Goal: Task Accomplishment & Management: Use online tool/utility

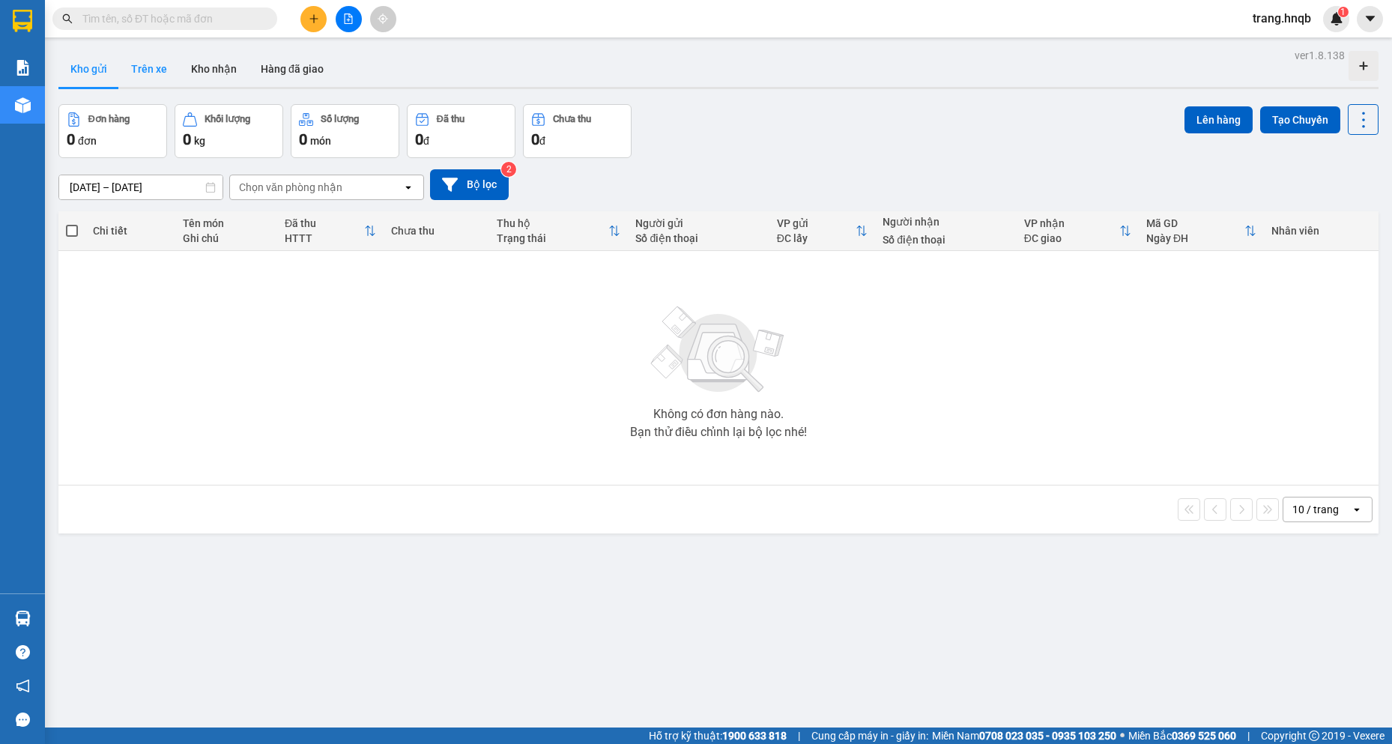
click at [160, 66] on button "Trên xe" at bounding box center [149, 69] width 60 height 36
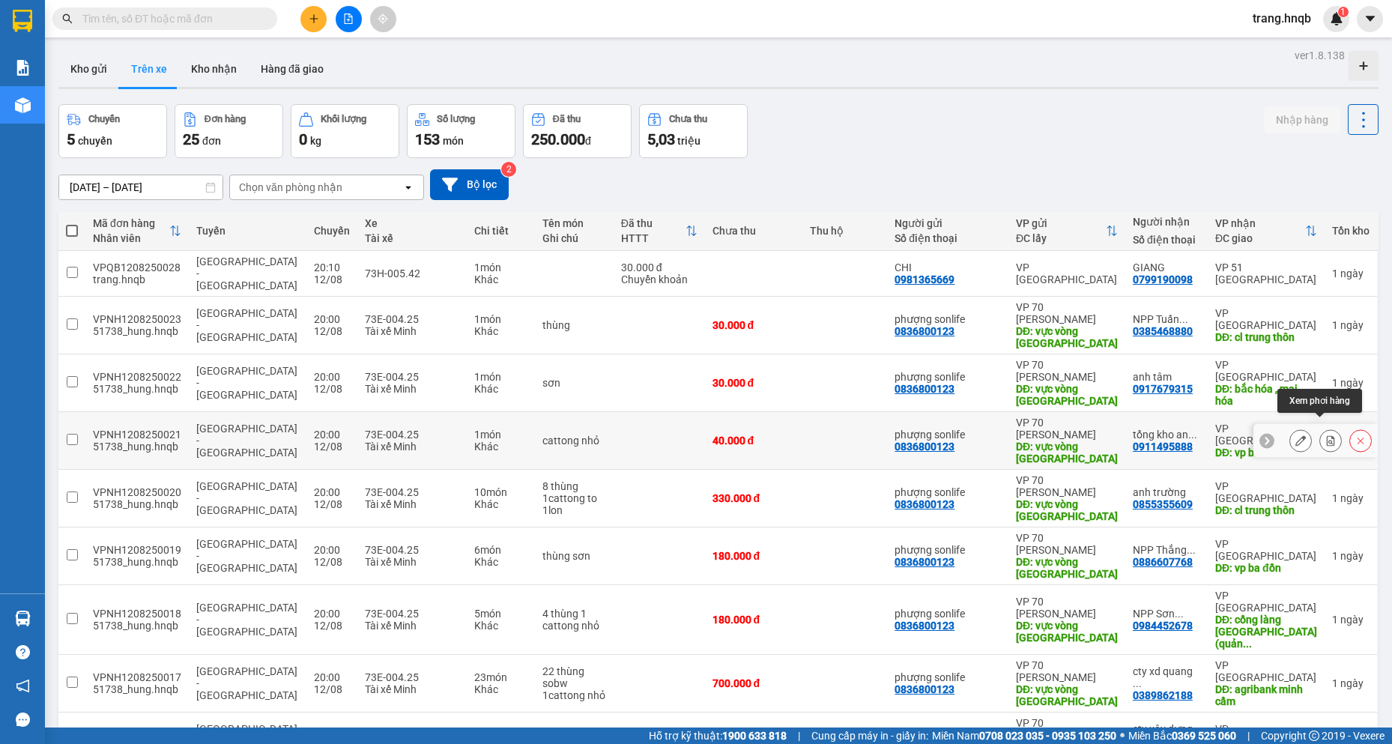
click at [1326, 435] on icon at bounding box center [1330, 440] width 8 height 10
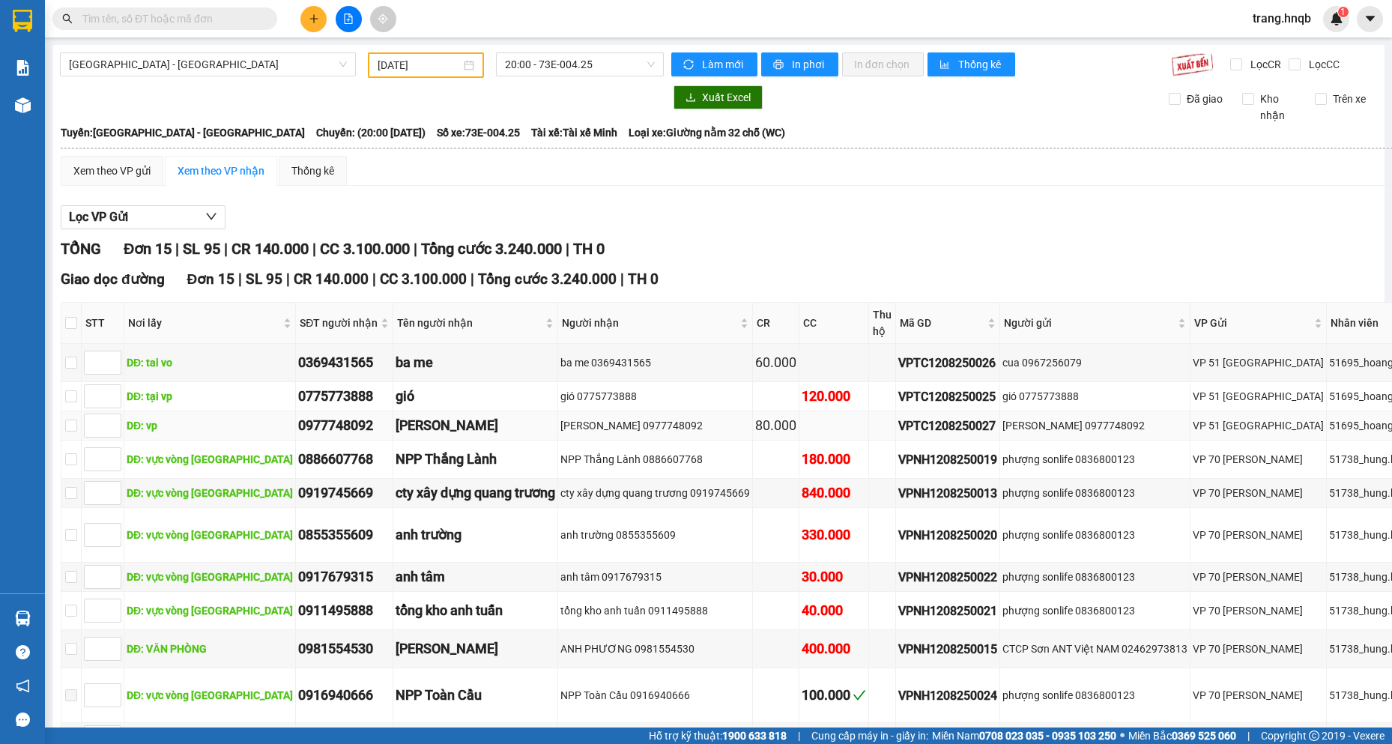
type input "[DATE]"
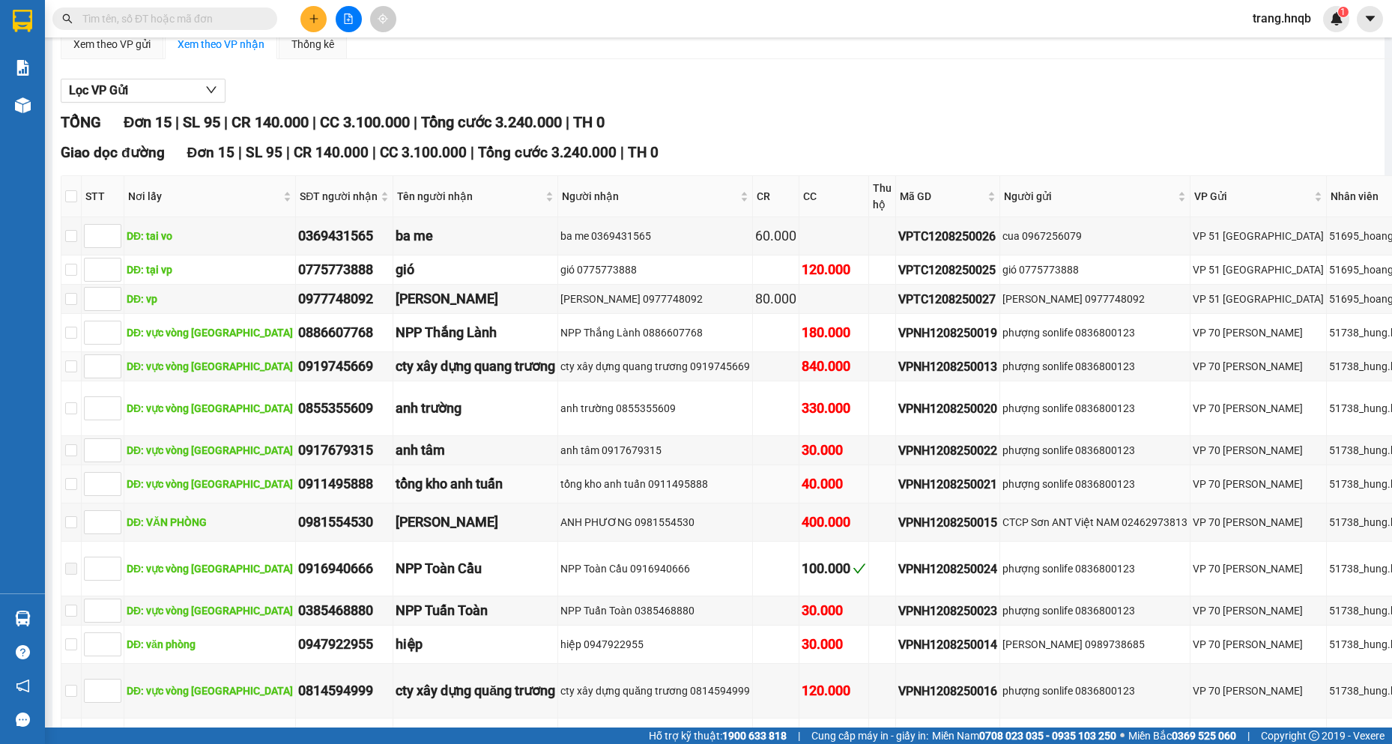
scroll to position [150, 0]
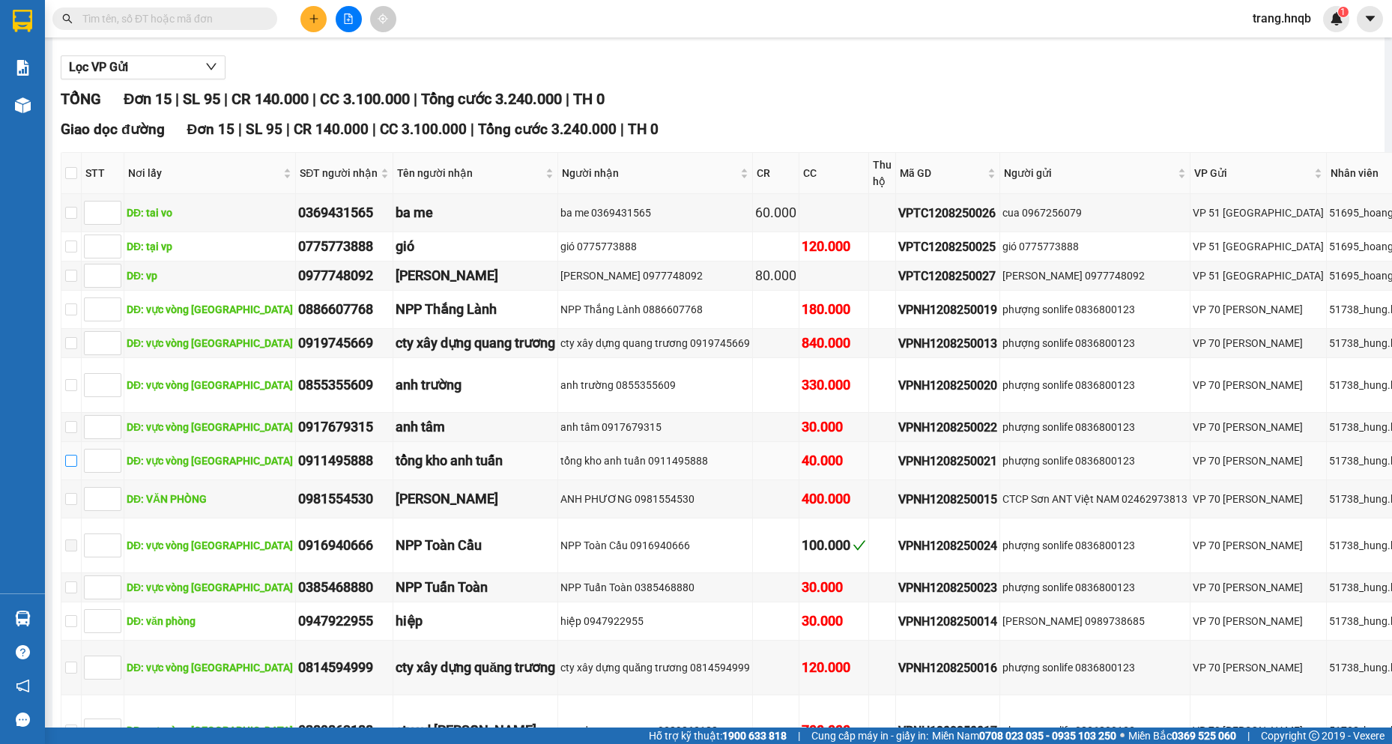
click at [65, 467] on input "checkbox" at bounding box center [71, 461] width 12 height 12
checkbox input "true"
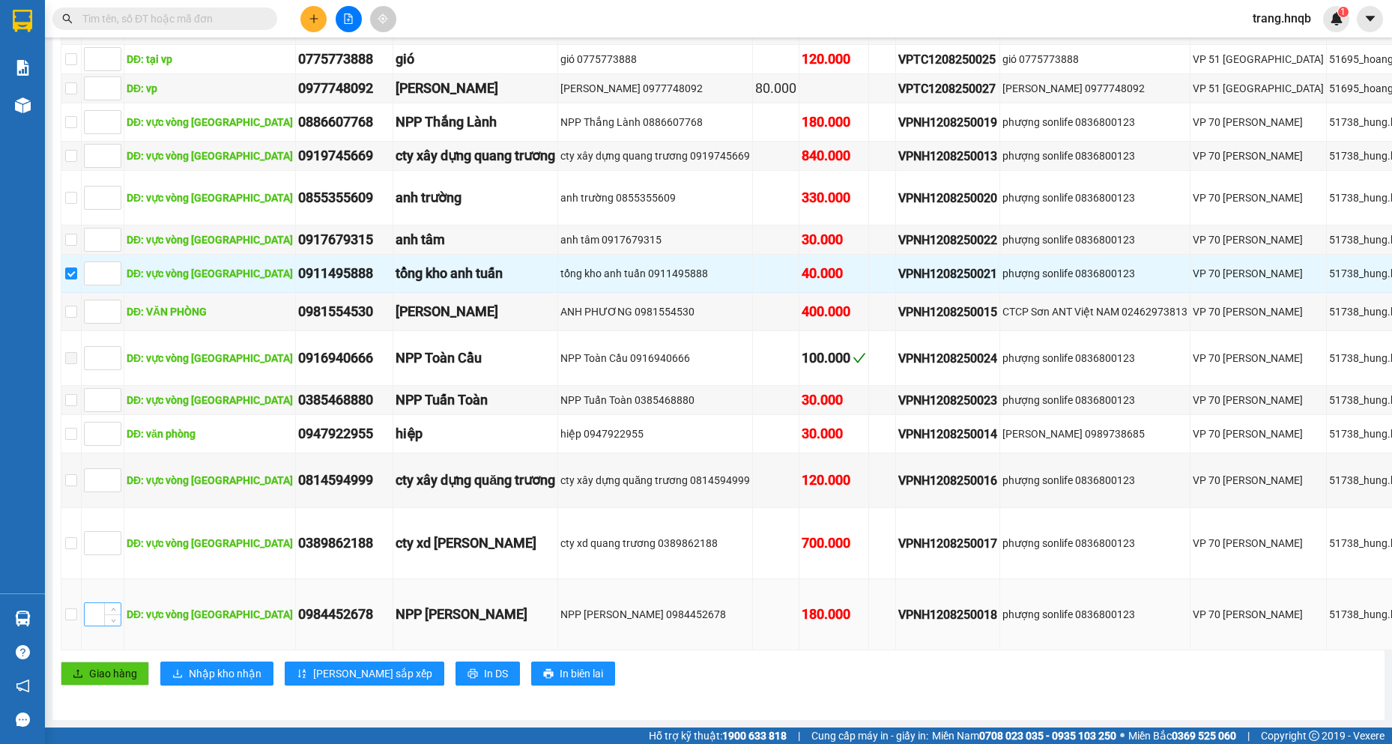
scroll to position [525, 0]
click at [97, 665] on span "Giao hàng" at bounding box center [113, 673] width 48 height 16
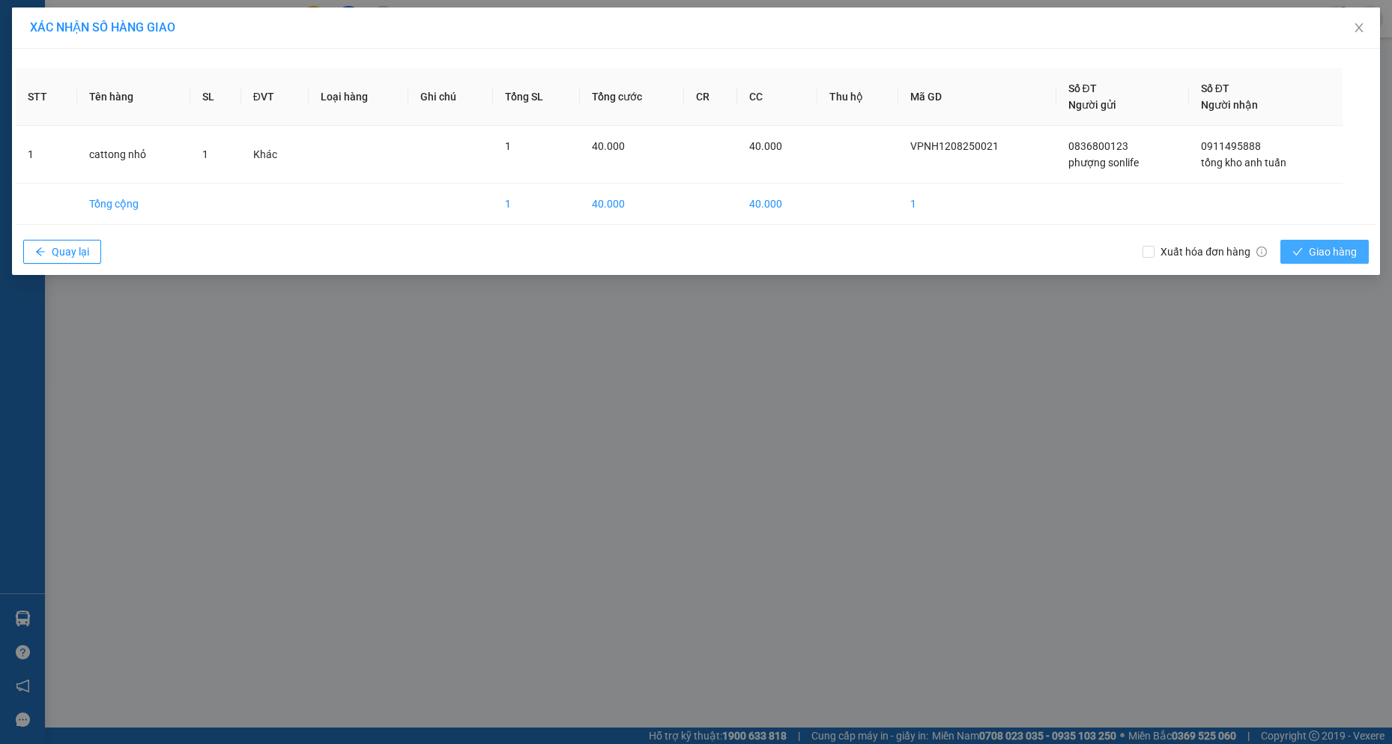
click at [1329, 252] on span "Giao hàng" at bounding box center [1332, 251] width 48 height 16
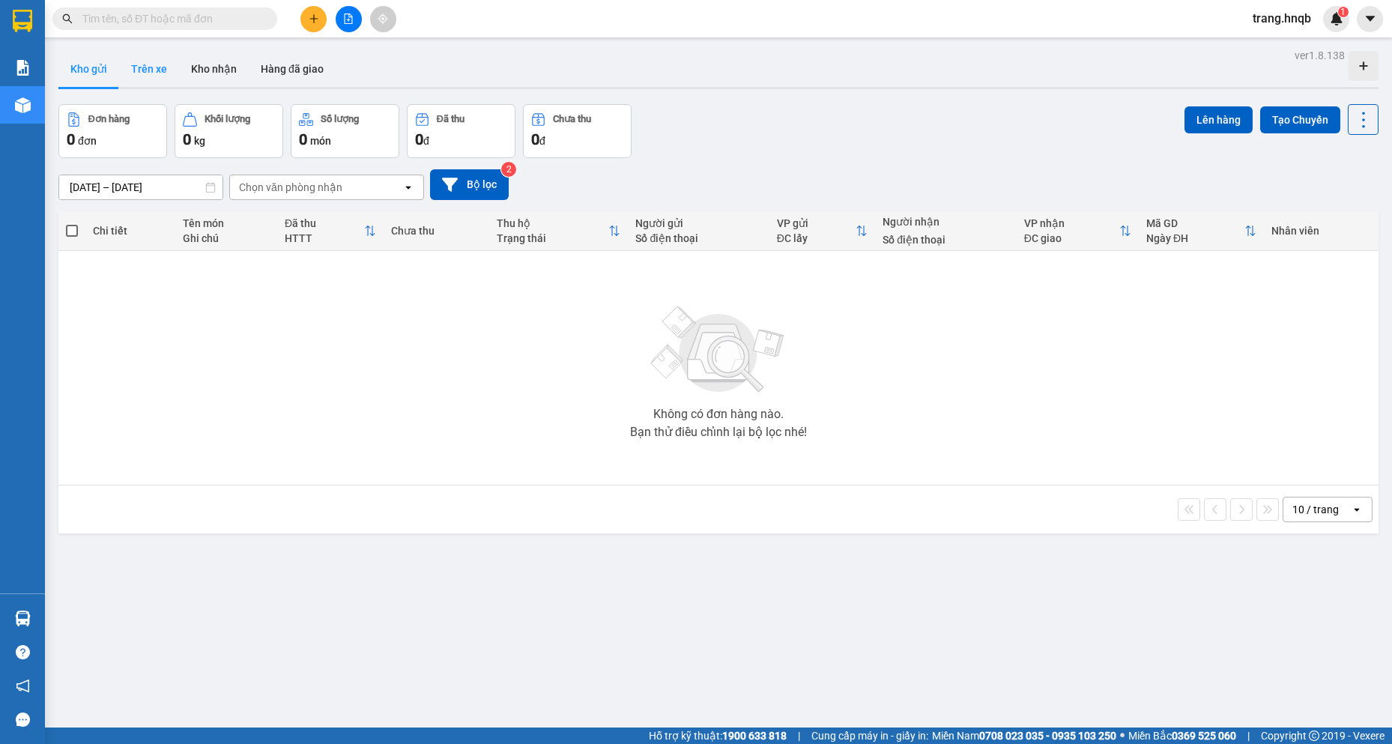
click at [142, 65] on button "Trên xe" at bounding box center [149, 69] width 60 height 36
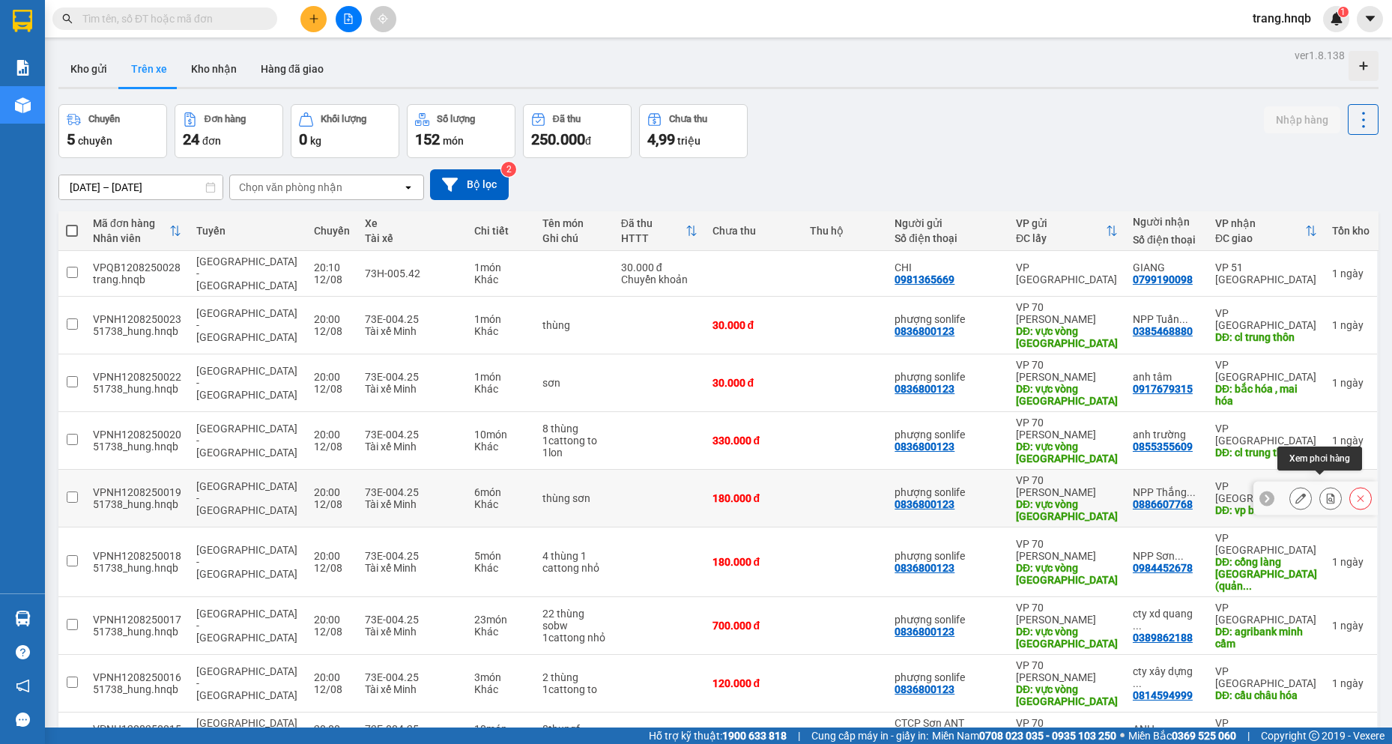
click at [1325, 493] on icon at bounding box center [1330, 498] width 10 height 10
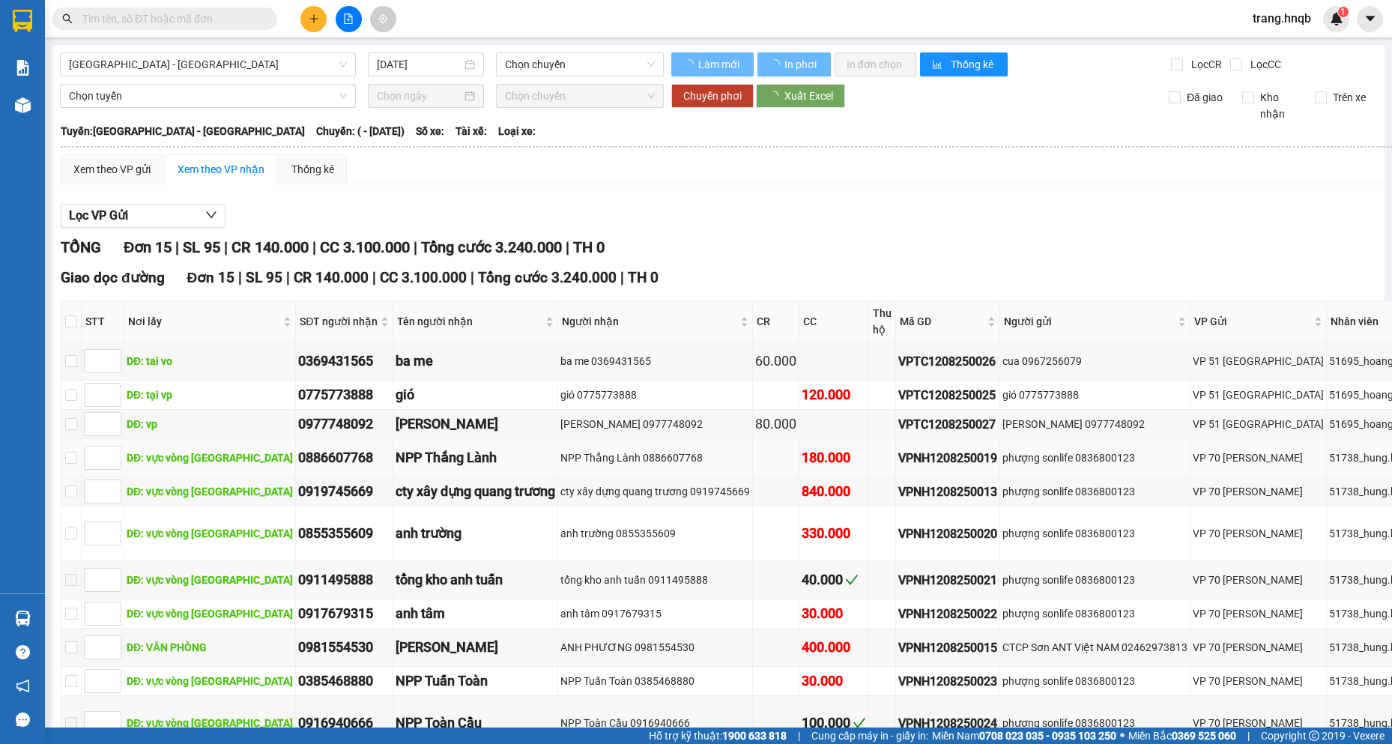
type input "[DATE]"
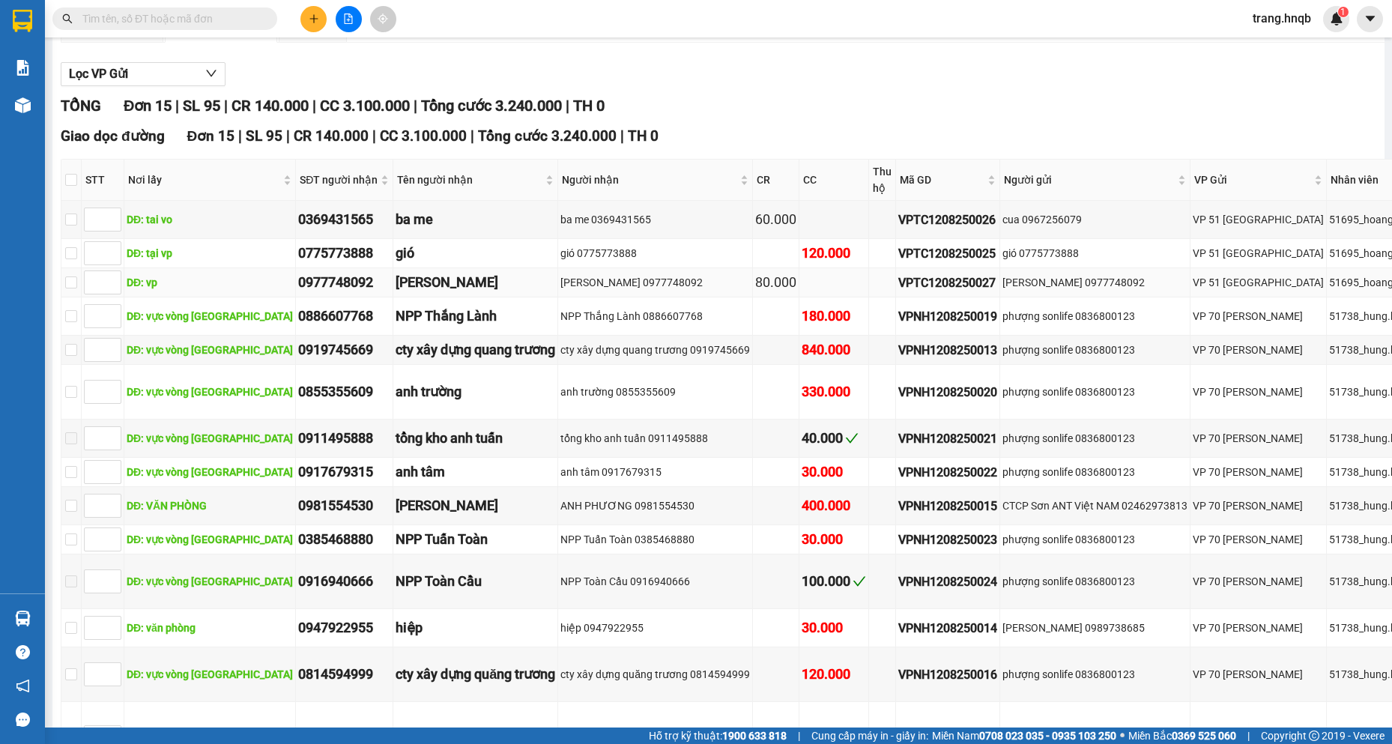
scroll to position [150, 0]
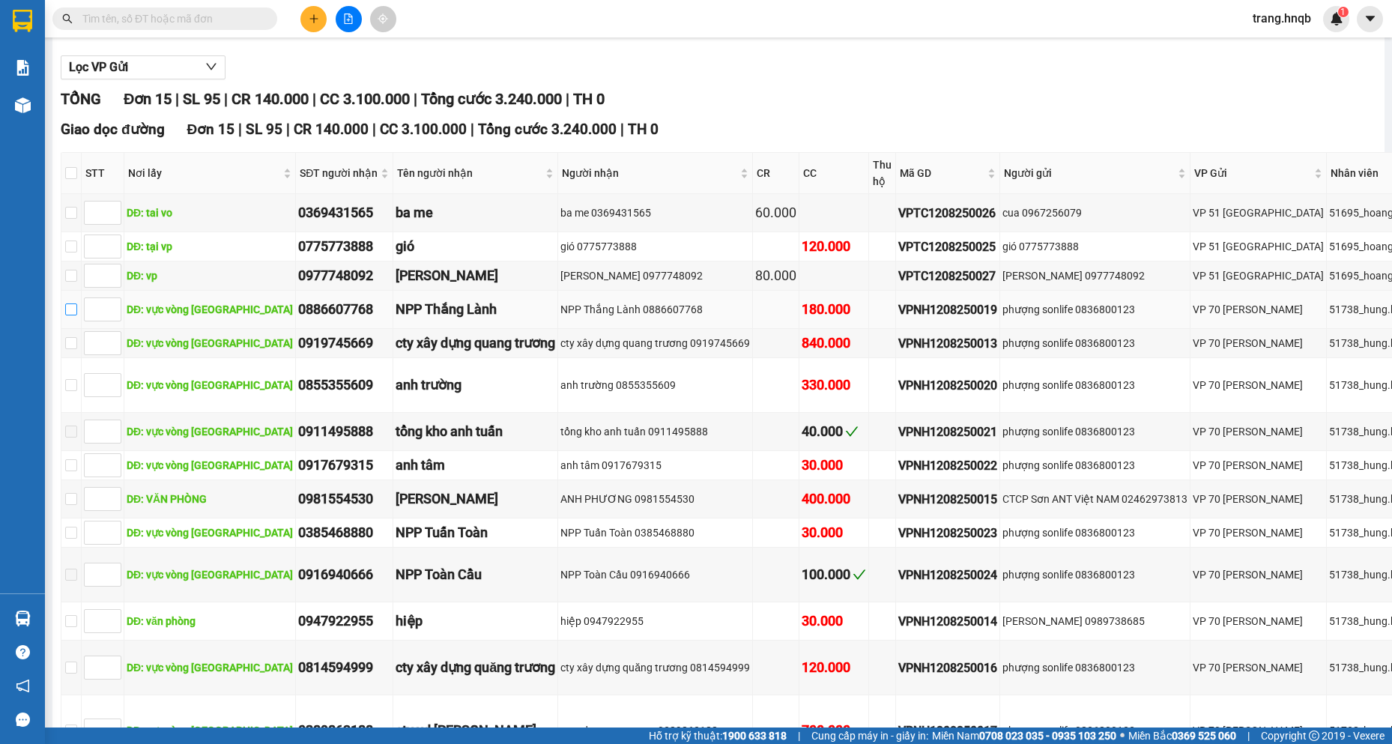
click at [71, 315] on input "checkbox" at bounding box center [71, 309] width 12 height 12
checkbox input "true"
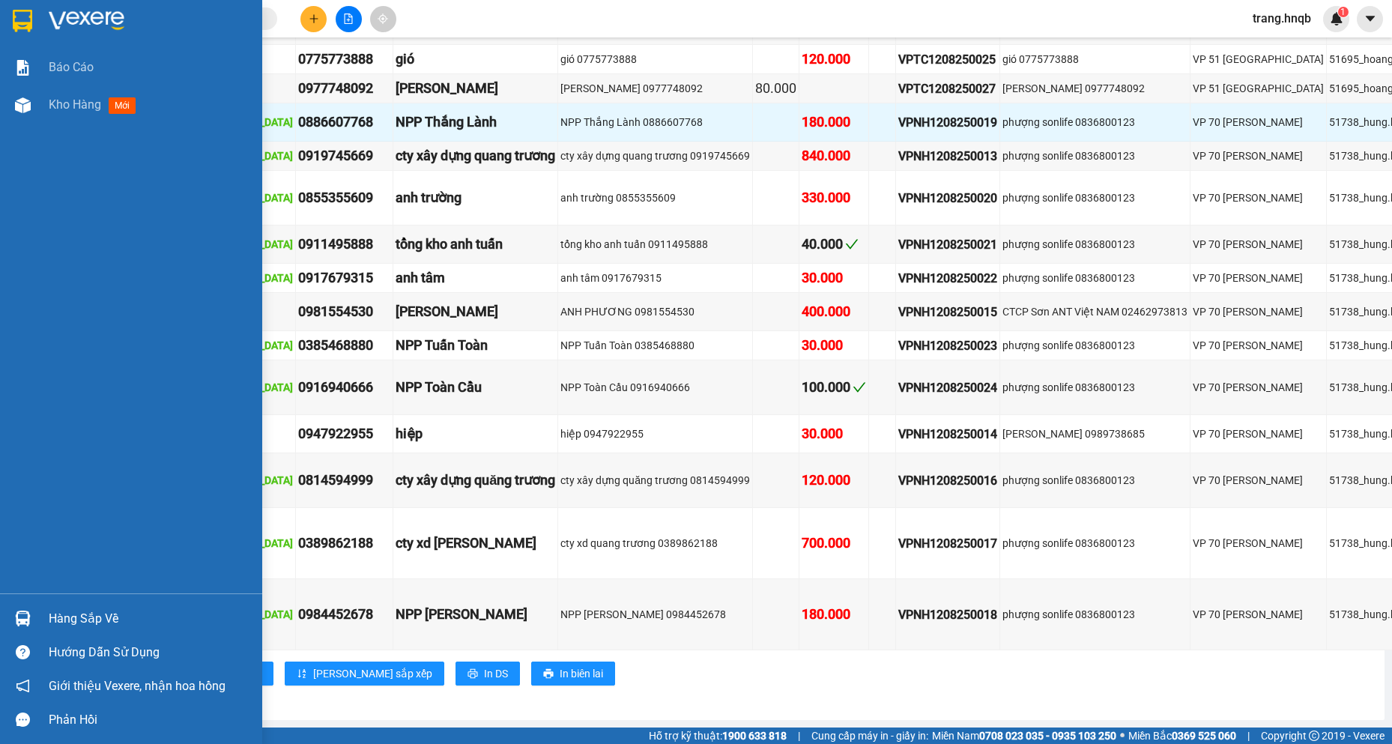
scroll to position [525, 0]
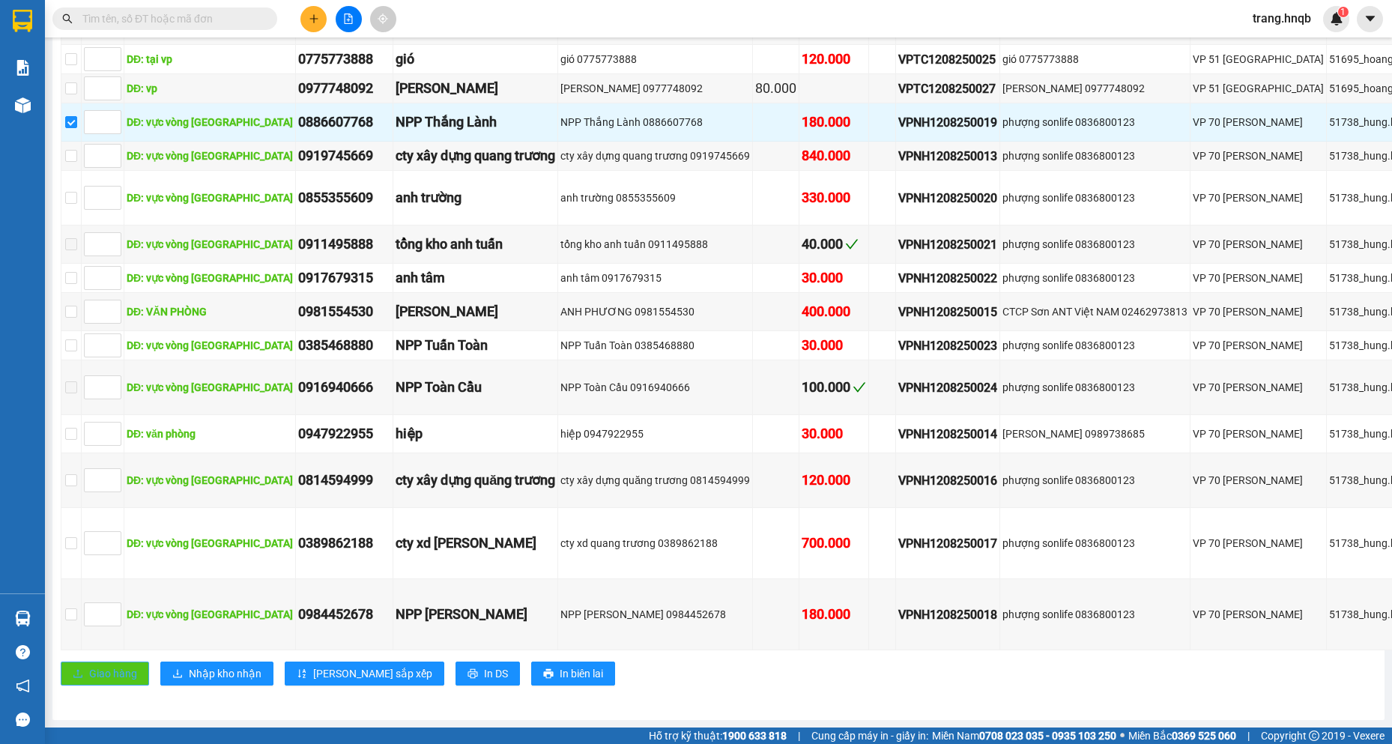
click at [121, 665] on span "Giao hàng" at bounding box center [113, 673] width 48 height 16
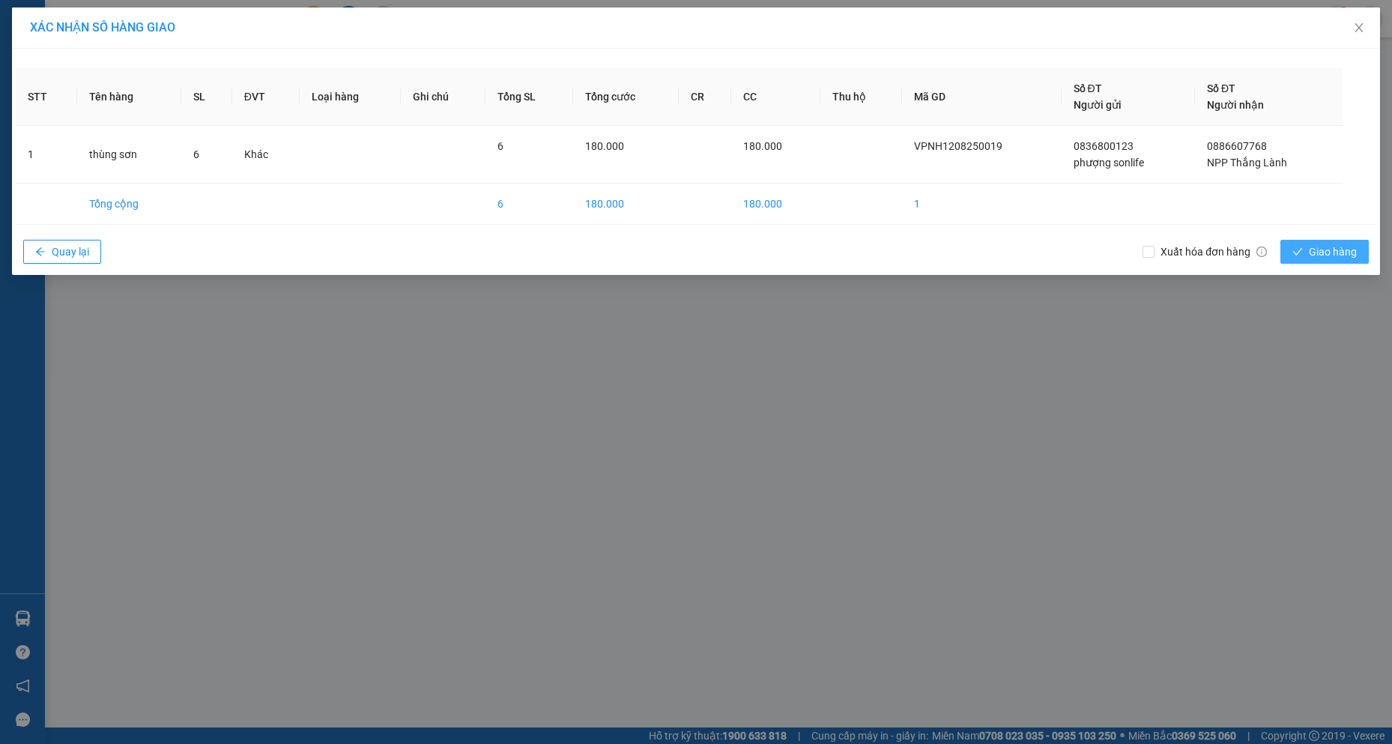
click at [1349, 251] on span "Giao hàng" at bounding box center [1332, 251] width 48 height 16
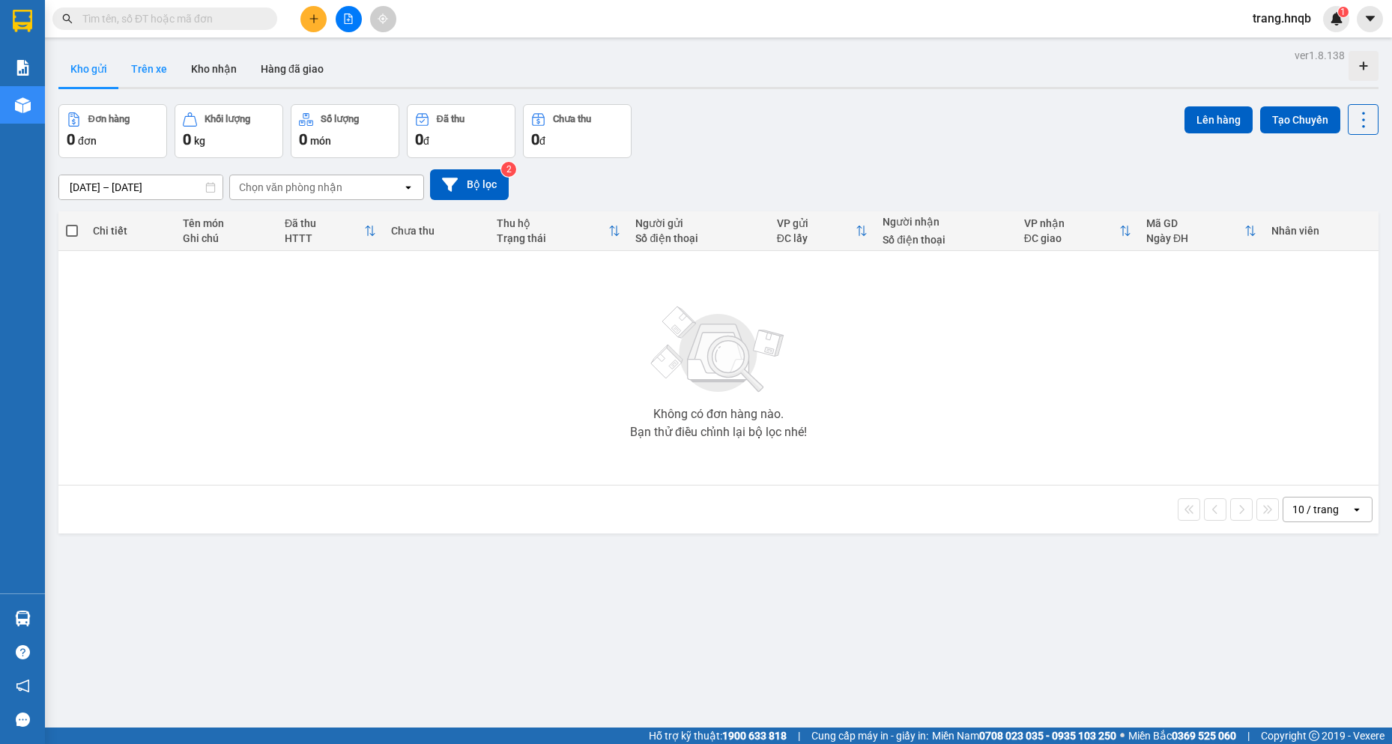
click at [152, 67] on button "Trên xe" at bounding box center [149, 69] width 60 height 36
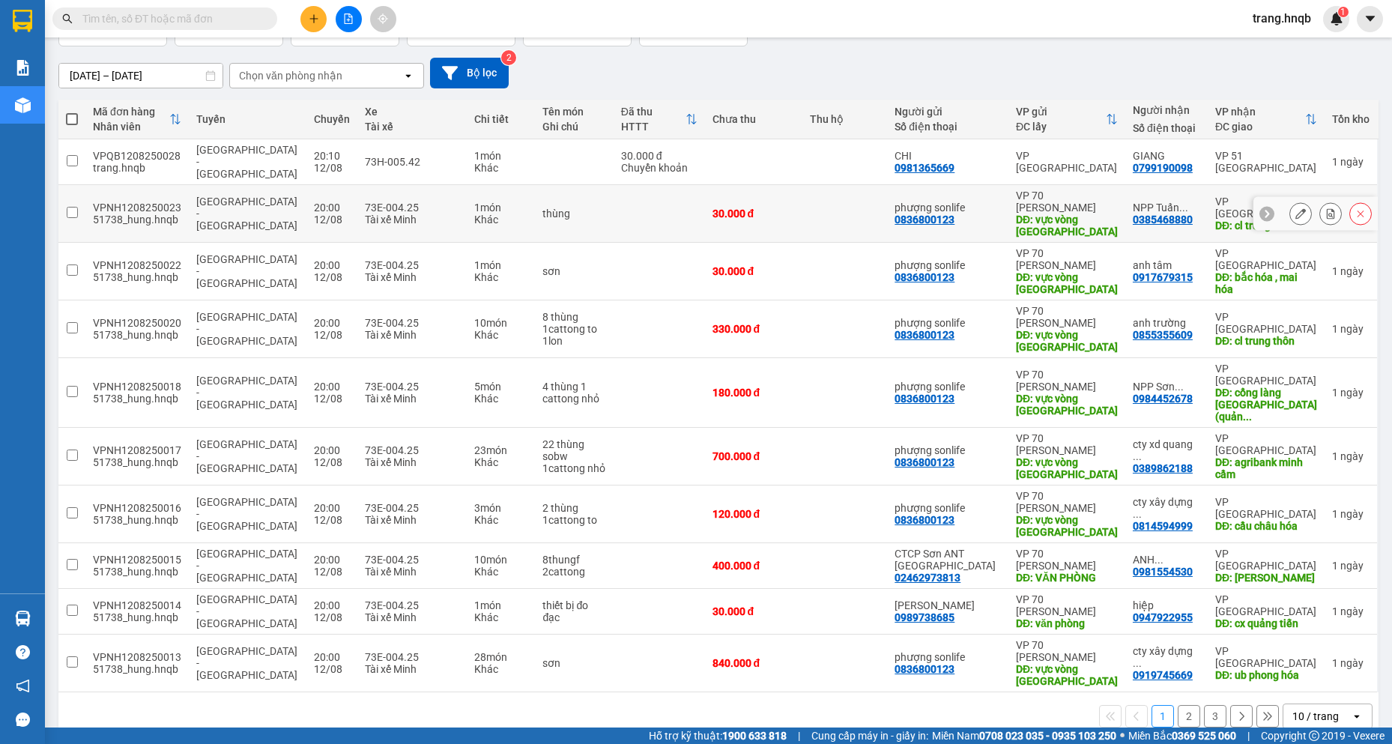
scroll to position [114, 0]
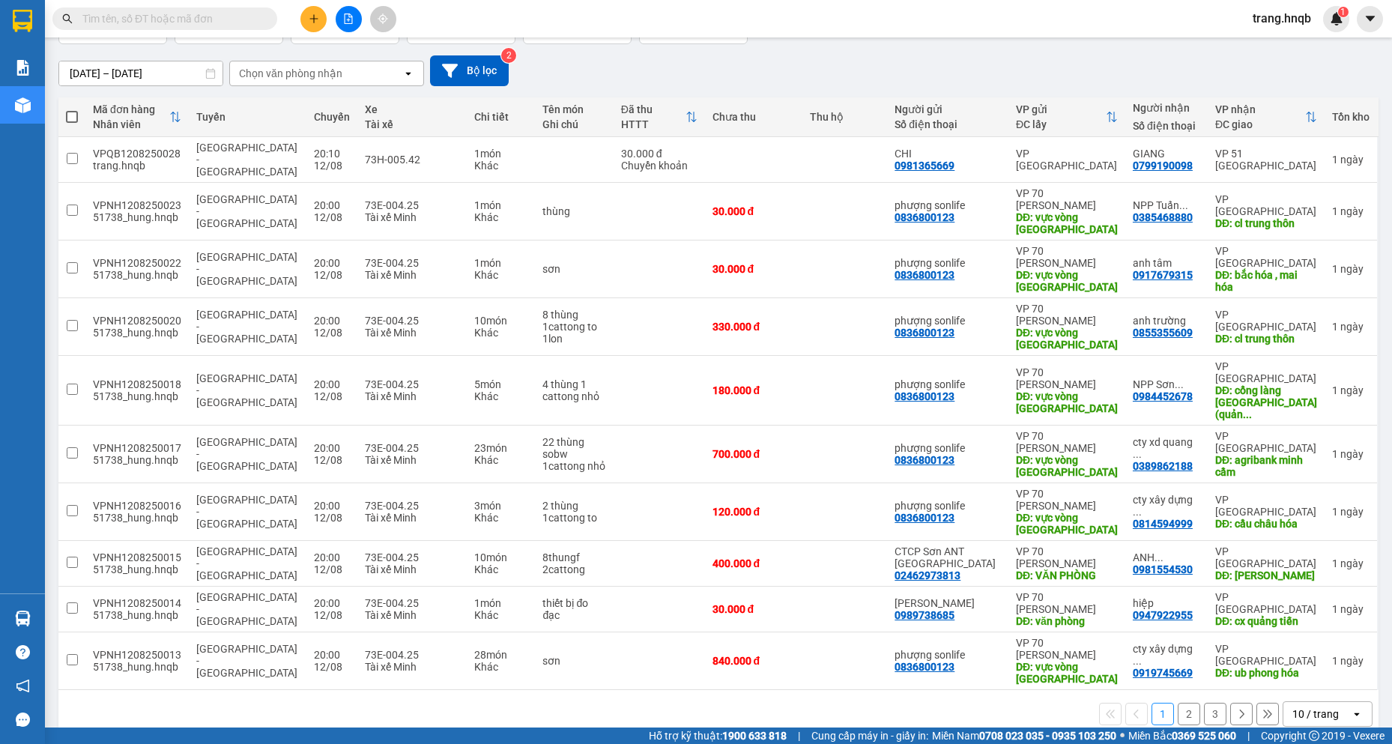
click at [1177, 703] on button "2" at bounding box center [1188, 714] width 22 height 22
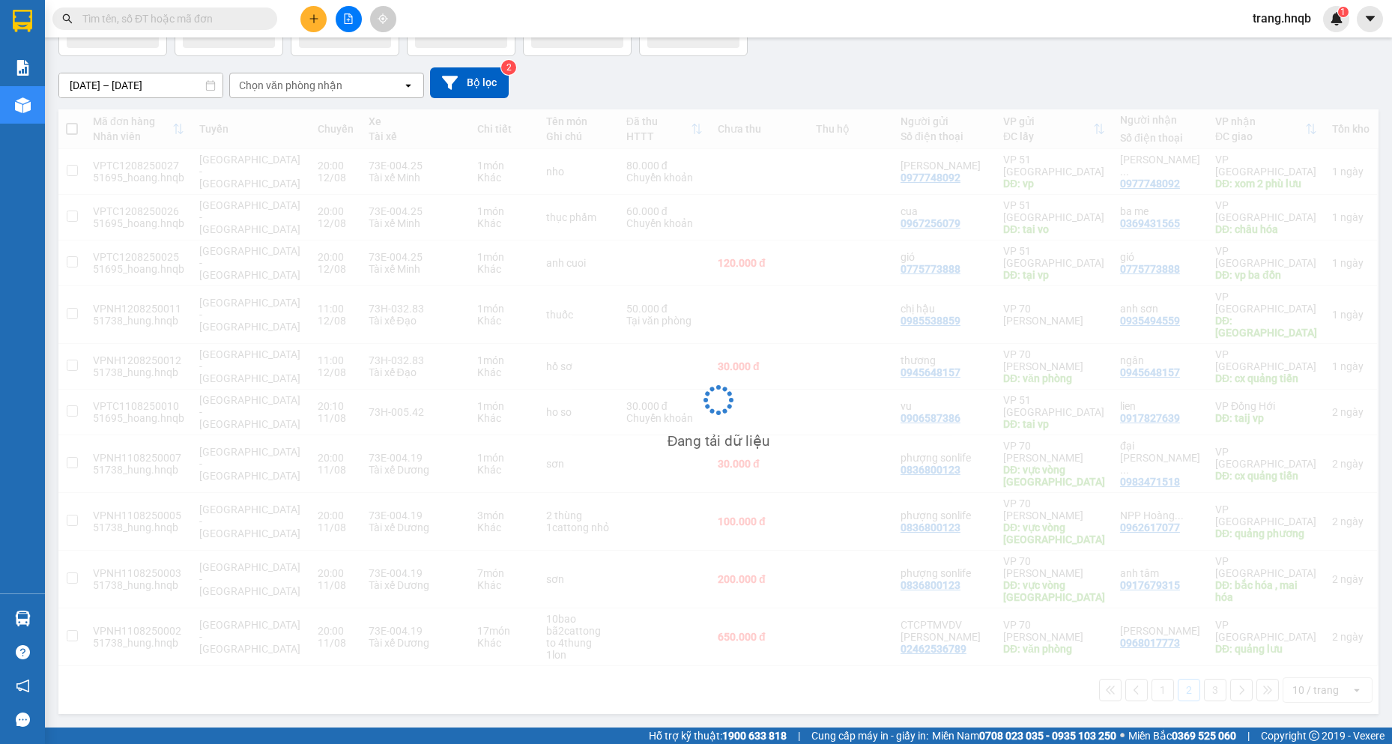
scroll to position [69, 0]
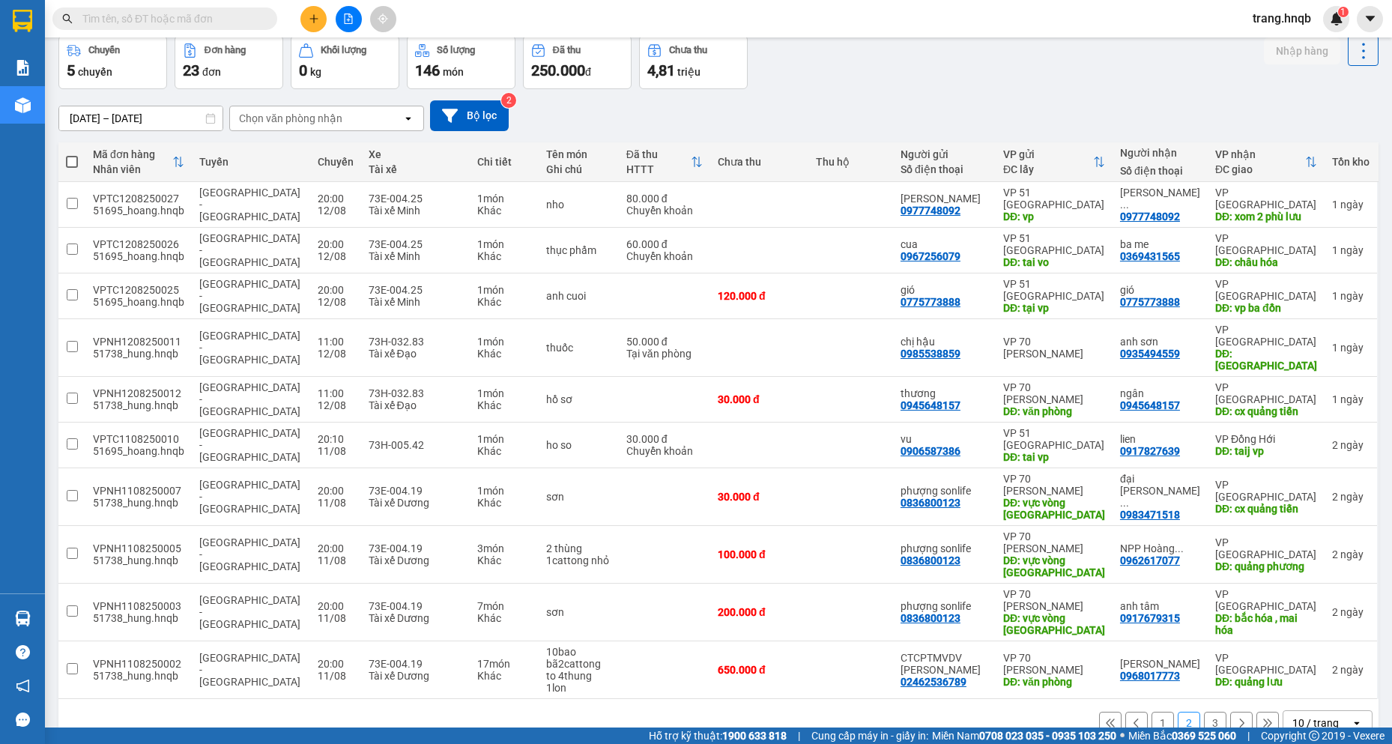
click at [1151, 712] on button "1" at bounding box center [1162, 723] width 22 height 22
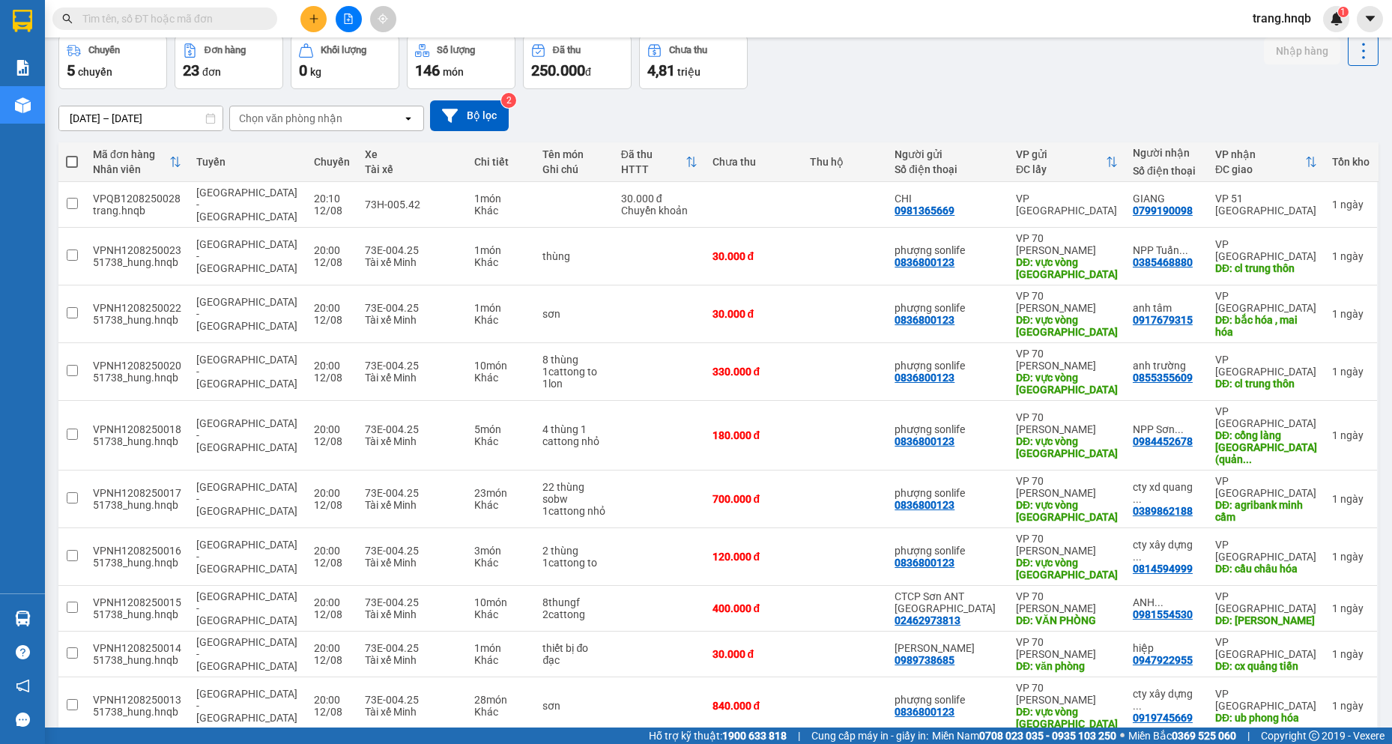
click at [973, 95] on div "11/08/2025 – 13/08/2025 Press the down arrow key to interact with the calendar …" at bounding box center [718, 115] width 1320 height 53
